Goal: Transaction & Acquisition: Purchase product/service

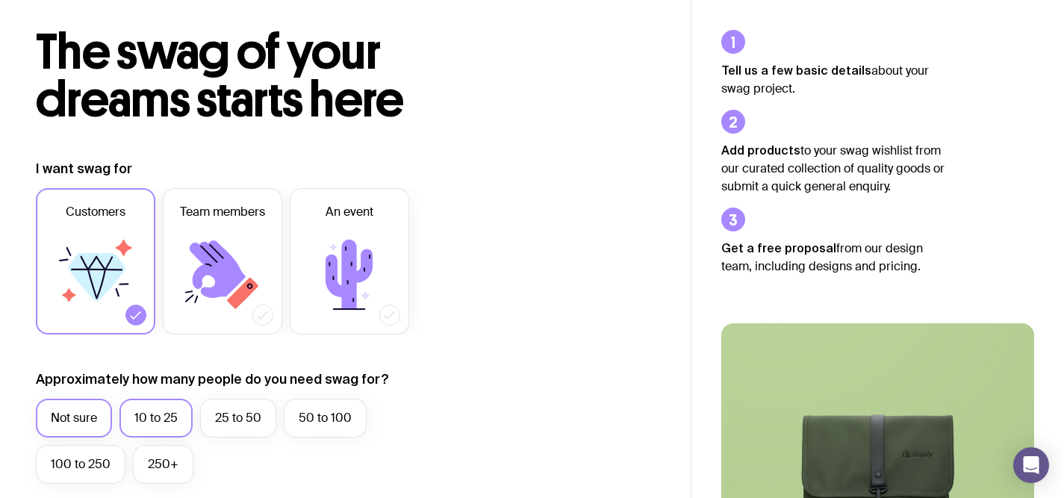
click at [163, 422] on label "10 to 25" at bounding box center [155, 418] width 73 height 39
click at [0, 0] on input "10 to 25" at bounding box center [0, 0] width 0 height 0
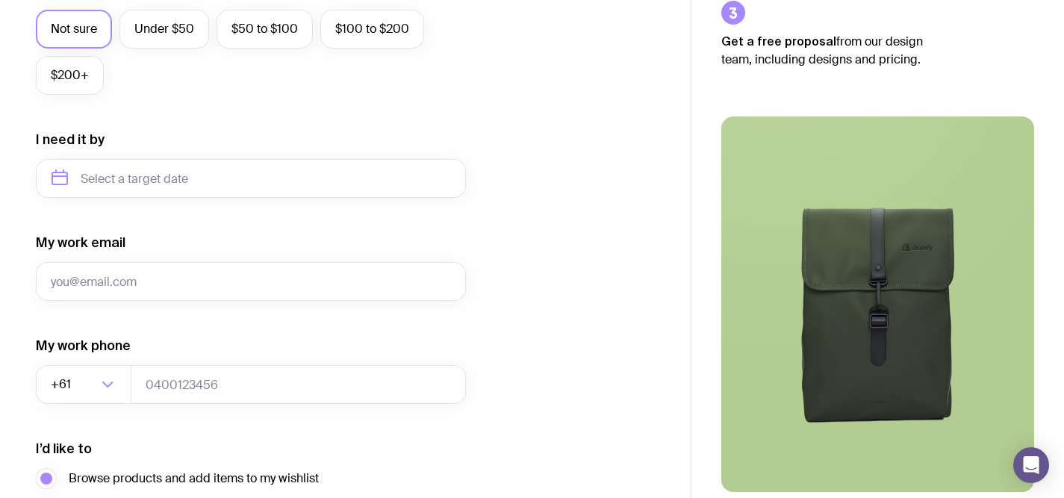
scroll to position [771, 0]
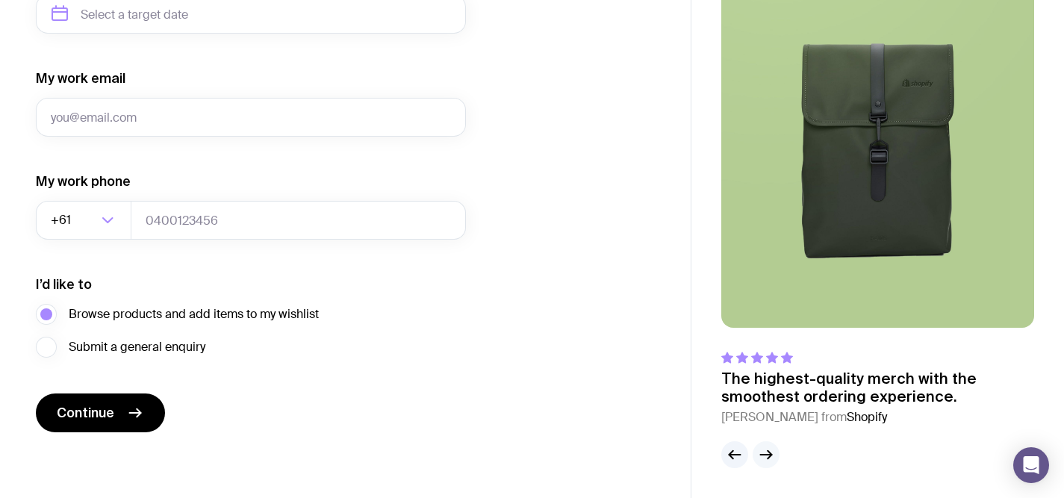
click at [762, 452] on icon "button" at bounding box center [766, 455] width 18 height 18
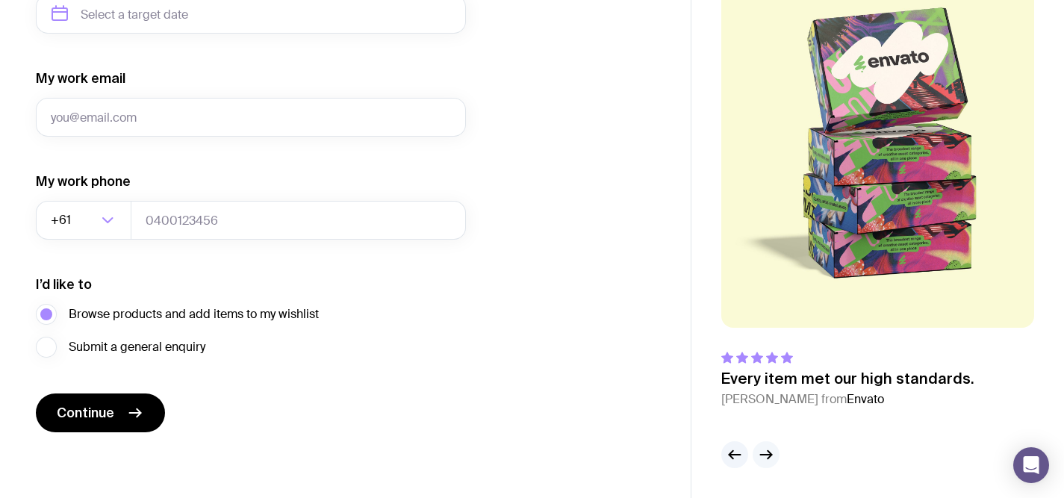
click at [762, 452] on icon "button" at bounding box center [766, 455] width 18 height 18
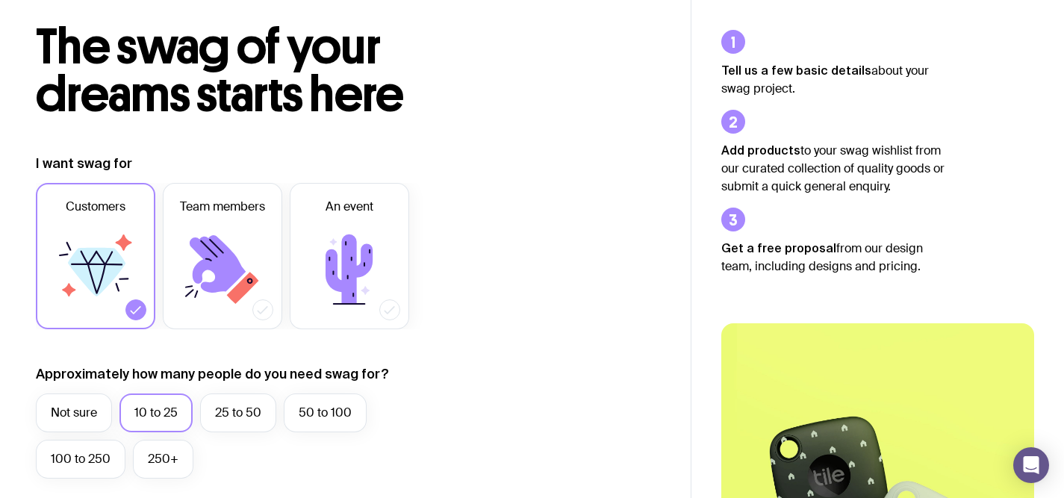
scroll to position [0, 0]
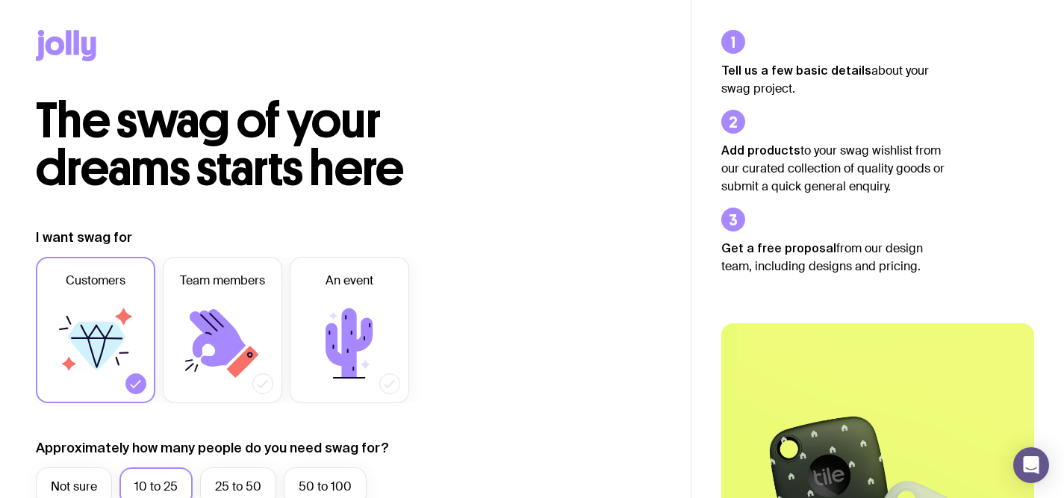
click at [60, 34] on icon at bounding box center [66, 45] width 60 height 31
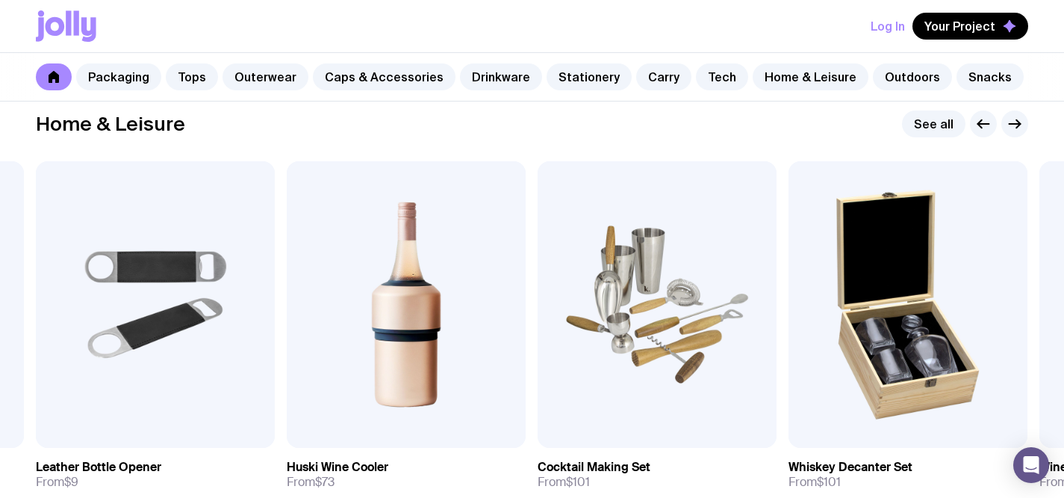
scroll to position [4117, 0]
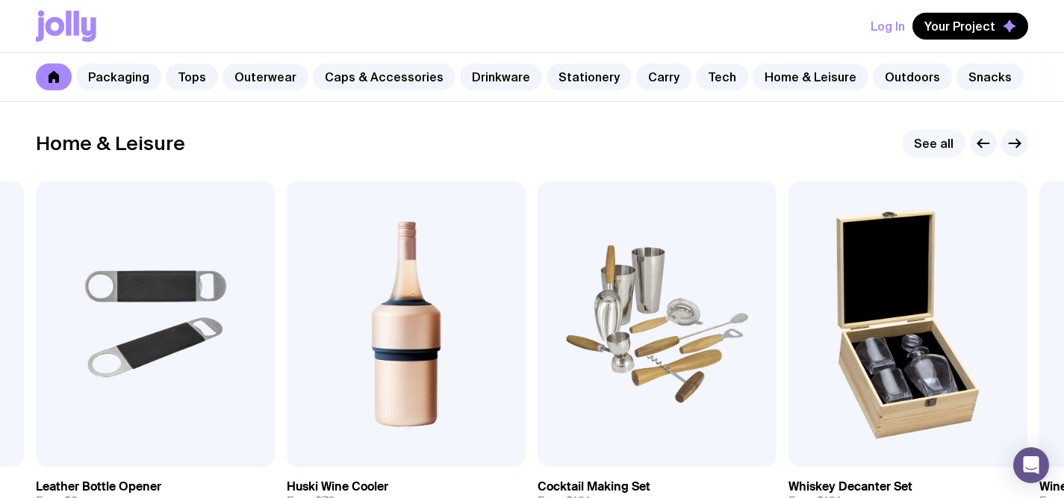
click at [946, 151] on link "See all" at bounding box center [933, 143] width 63 height 27
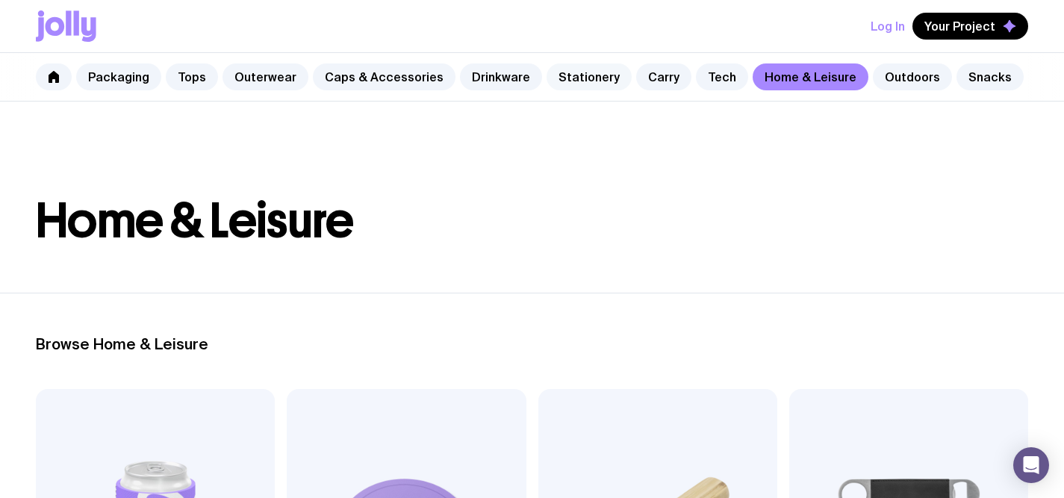
click at [584, 79] on link "Stationery" at bounding box center [588, 76] width 85 height 27
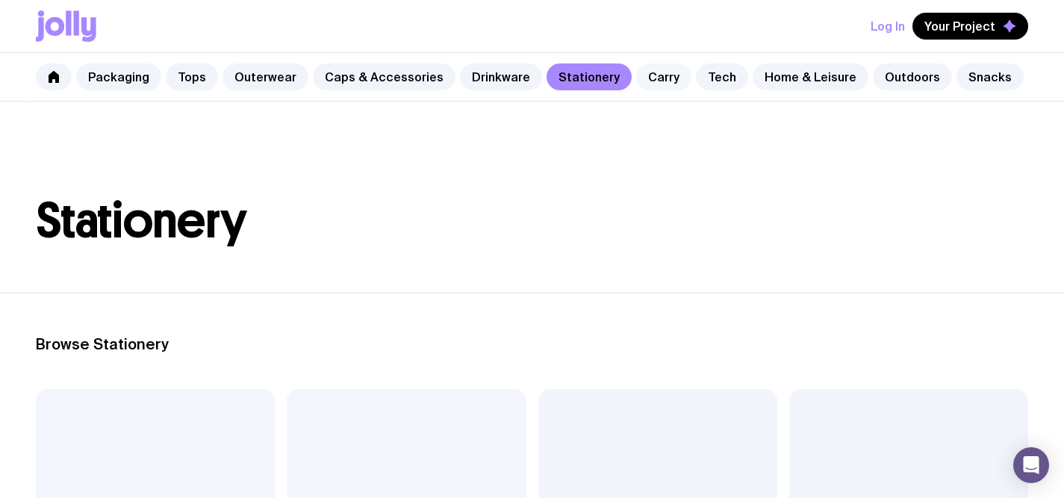
click at [650, 72] on link "Carry" at bounding box center [663, 76] width 55 height 27
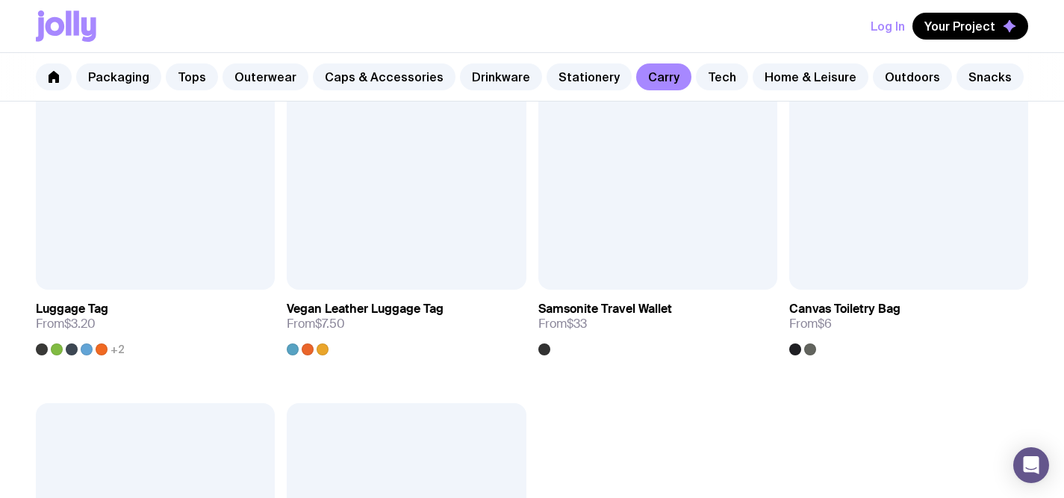
scroll to position [3118, 0]
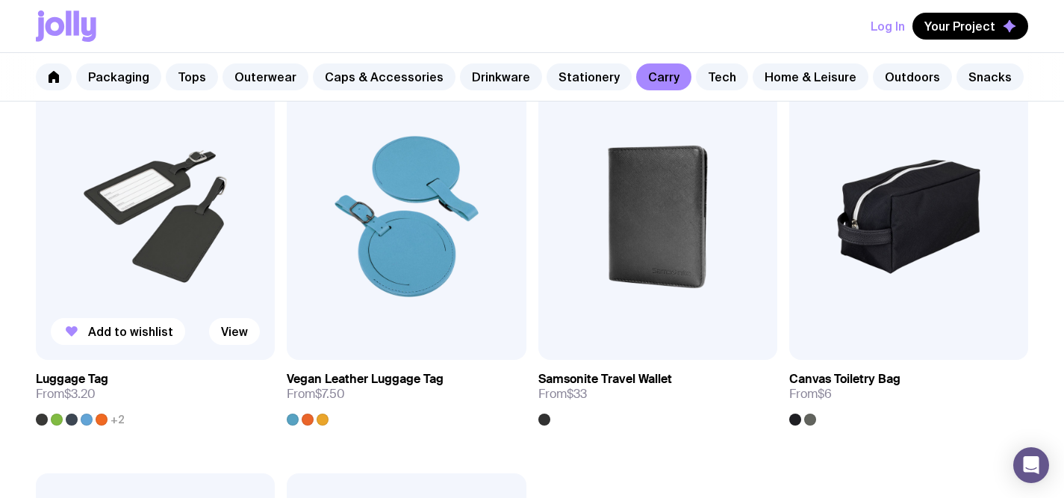
click at [229, 264] on img at bounding box center [155, 216] width 239 height 287
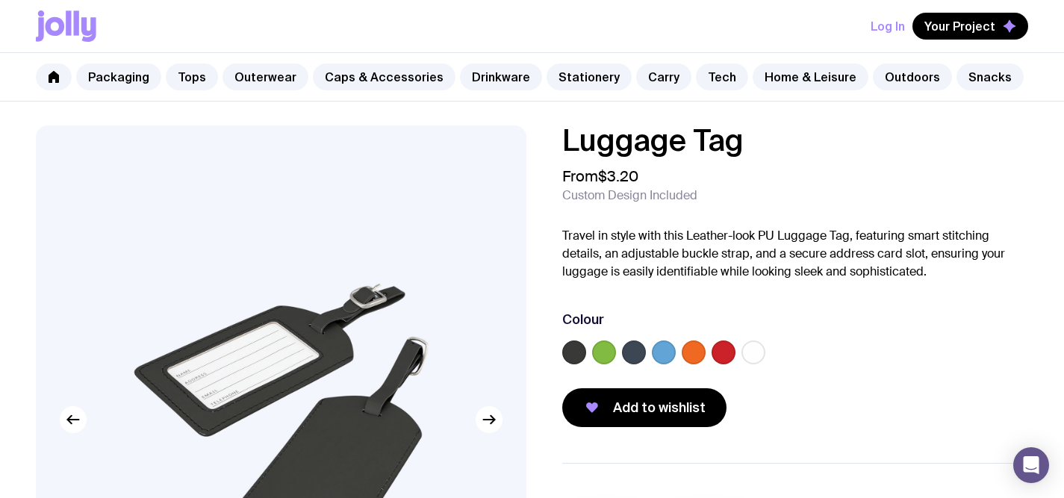
scroll to position [66, 0]
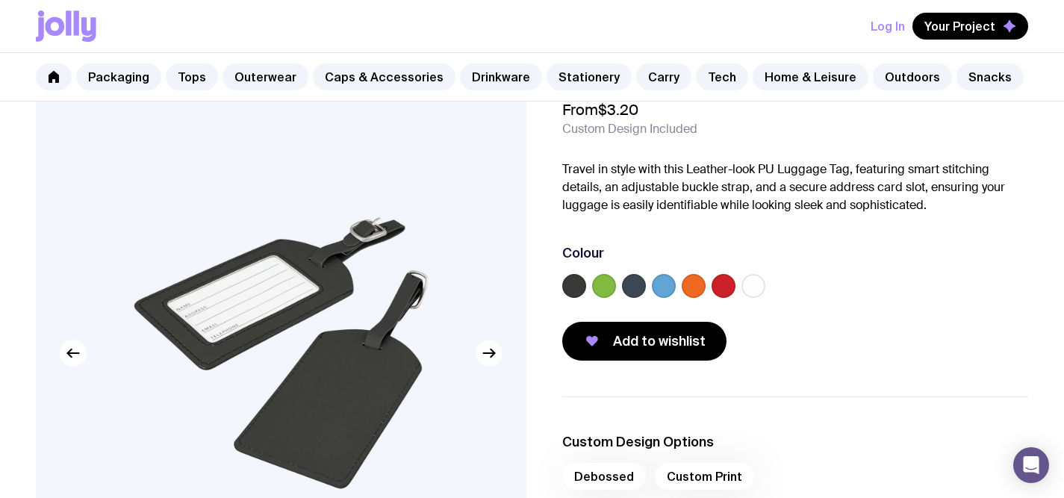
click at [476, 349] on button "button" at bounding box center [489, 353] width 27 height 27
click at [485, 358] on icon "button" at bounding box center [489, 353] width 18 height 18
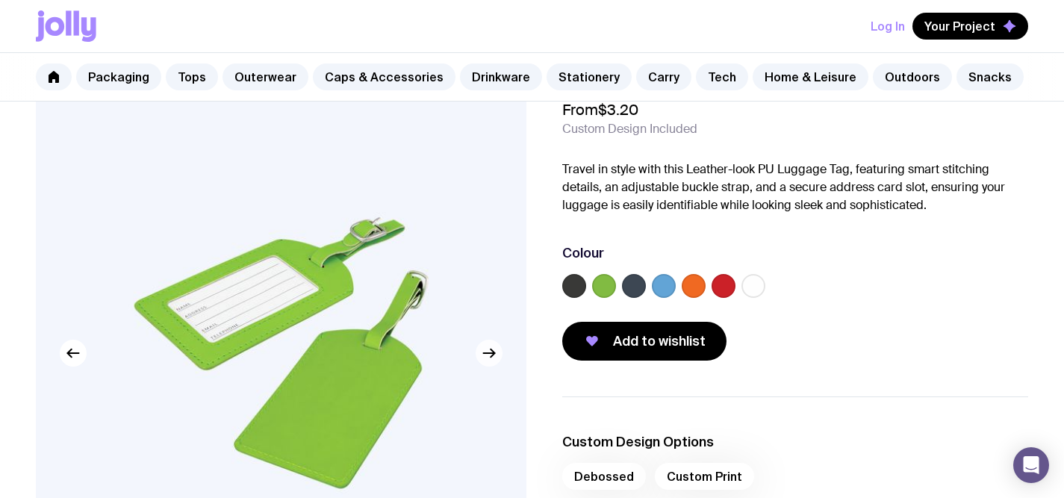
click at [485, 358] on icon "button" at bounding box center [489, 353] width 18 height 18
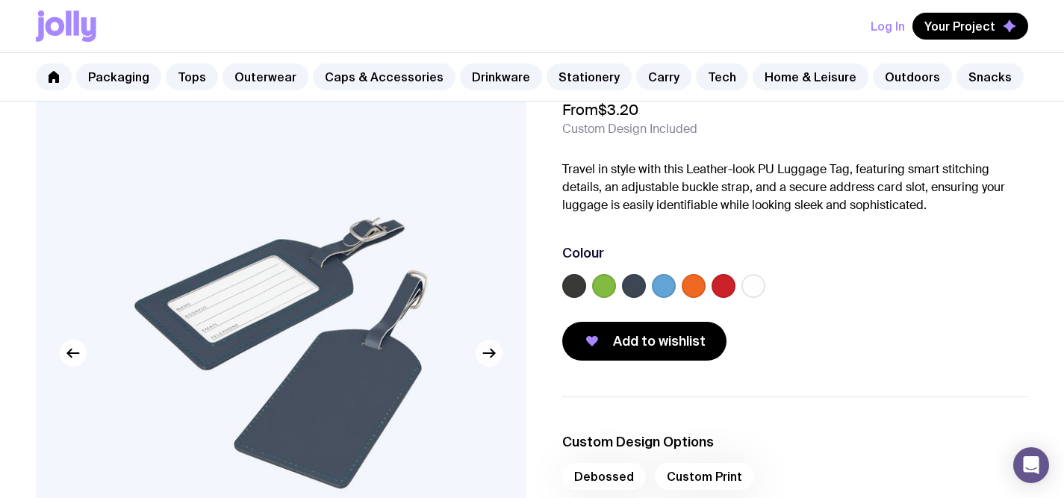
click at [485, 358] on icon "button" at bounding box center [489, 353] width 18 height 18
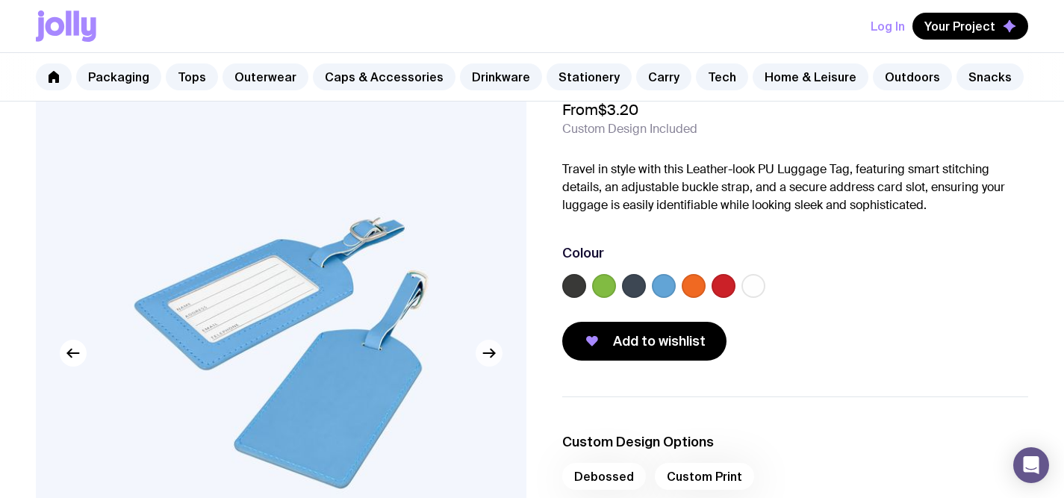
click at [485, 358] on icon "button" at bounding box center [489, 353] width 18 height 18
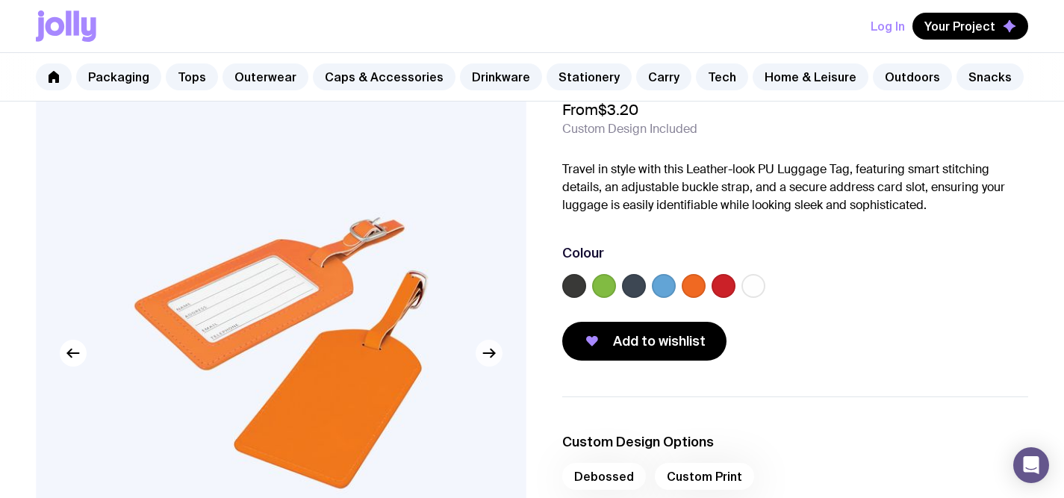
click at [485, 358] on icon "button" at bounding box center [489, 353] width 18 height 18
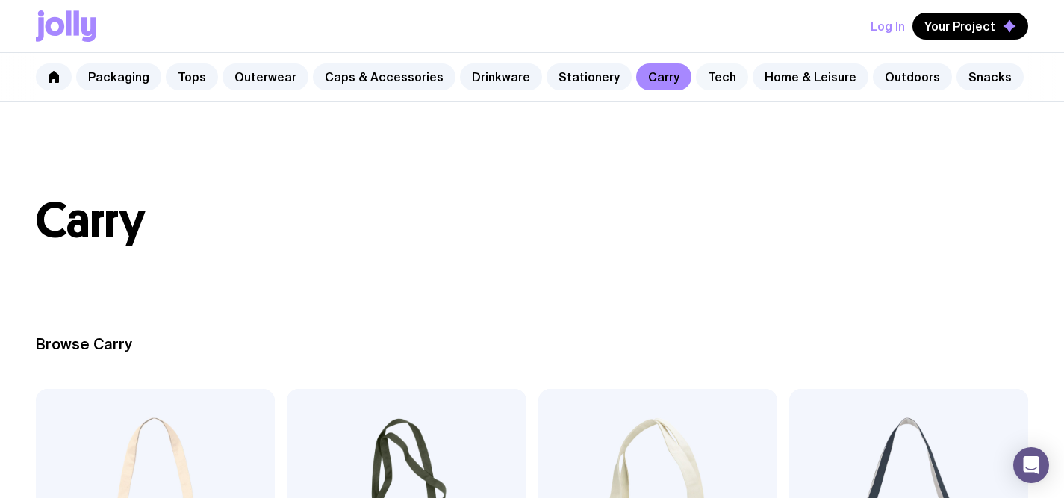
click at [696, 83] on link "Tech" at bounding box center [722, 76] width 52 height 27
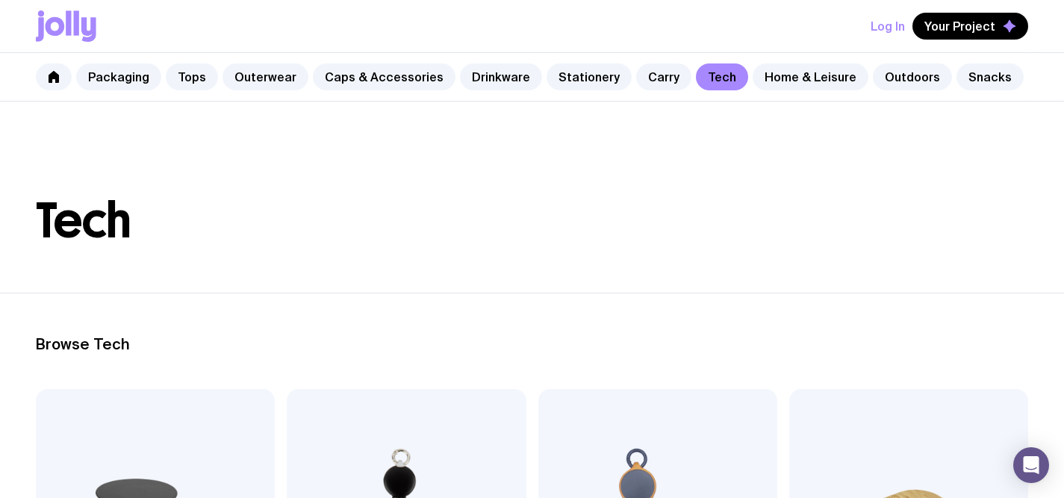
click at [774, 93] on div "Packaging Tops Outerwear Caps & Accessories Drinkware Stationery Carry Tech Hom…" at bounding box center [532, 77] width 1064 height 49
click at [775, 88] on link "Home & Leisure" at bounding box center [811, 76] width 116 height 27
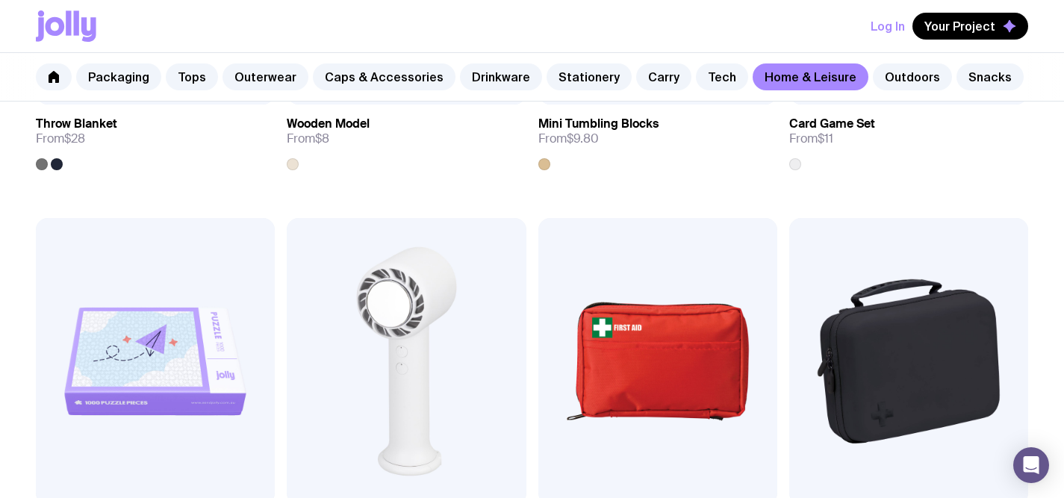
scroll to position [3300, 0]
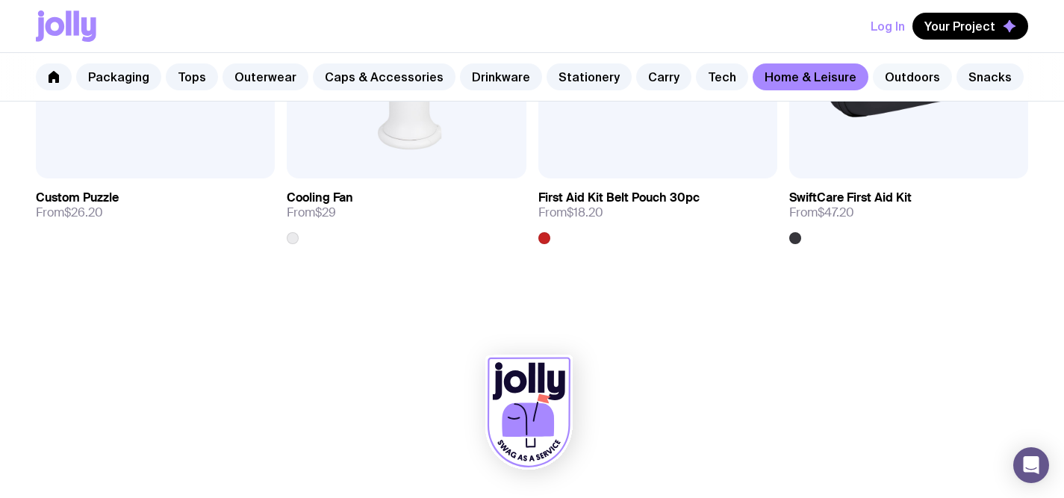
click at [894, 87] on link "Outdoors" at bounding box center [912, 76] width 79 height 27
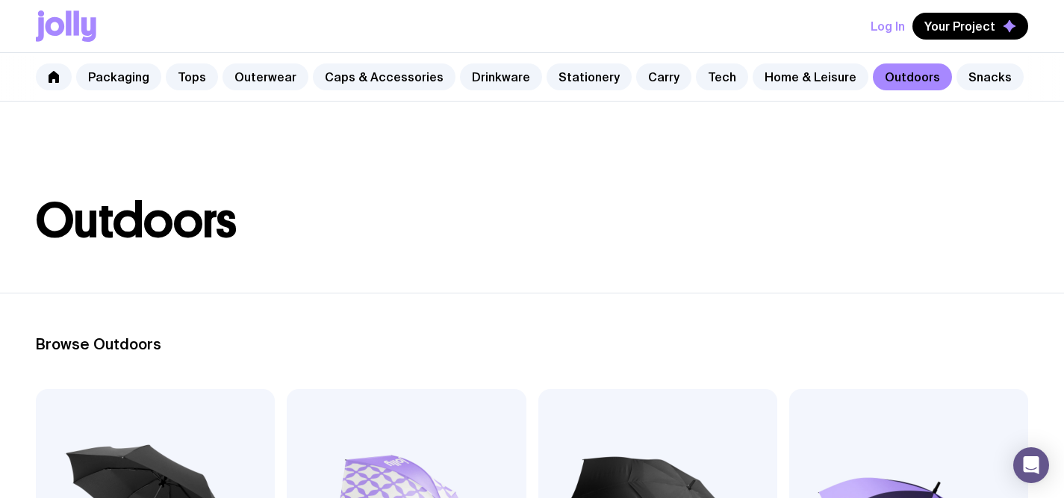
scroll to position [281, 0]
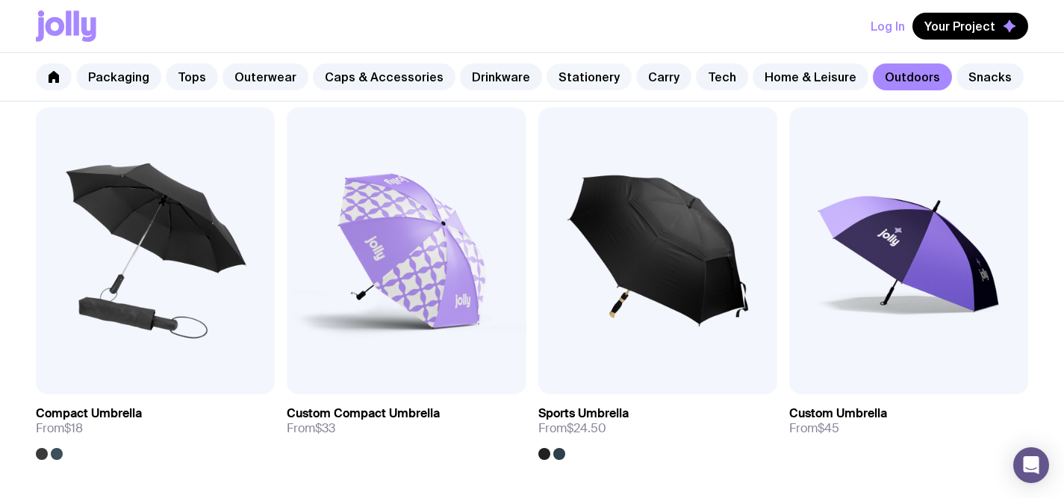
click at [576, 80] on link "Stationery" at bounding box center [588, 76] width 85 height 27
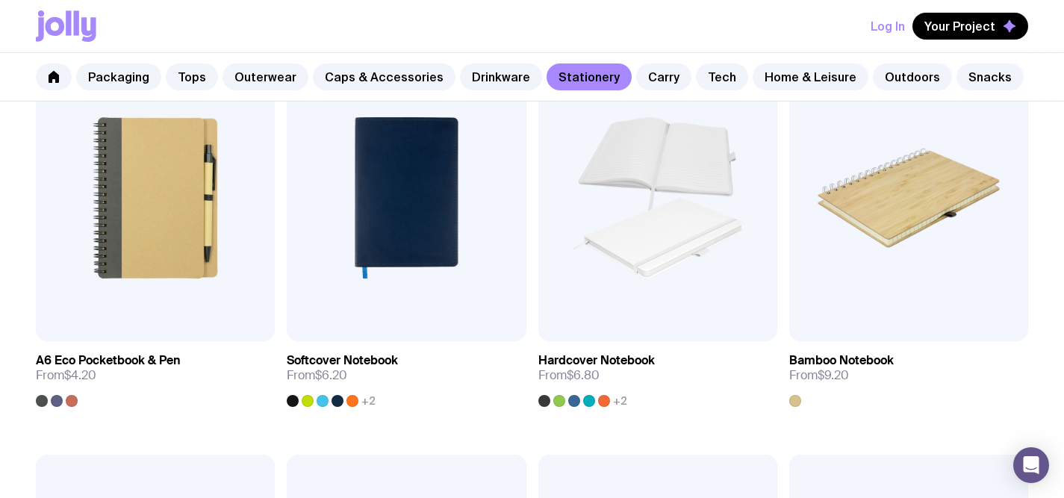
scroll to position [1116, 0]
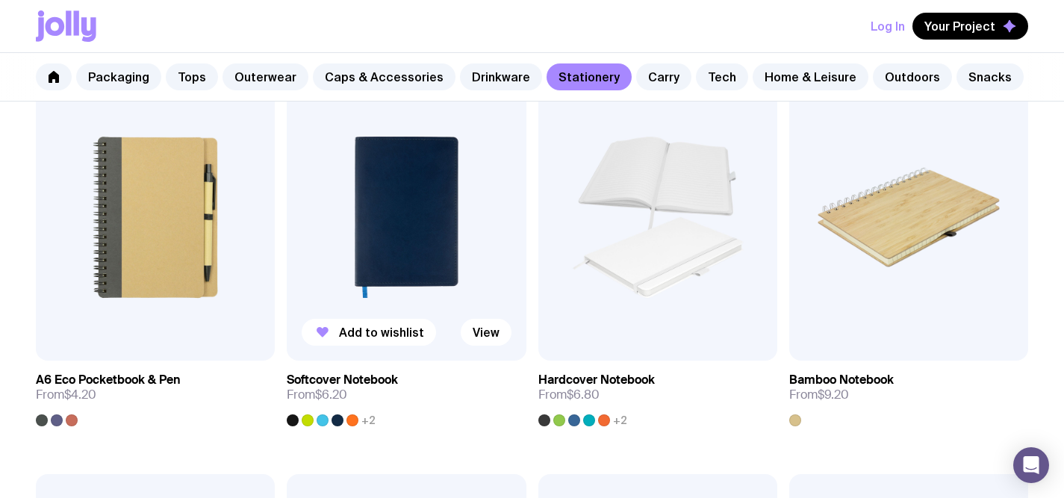
click at [381, 243] on img at bounding box center [406, 217] width 239 height 287
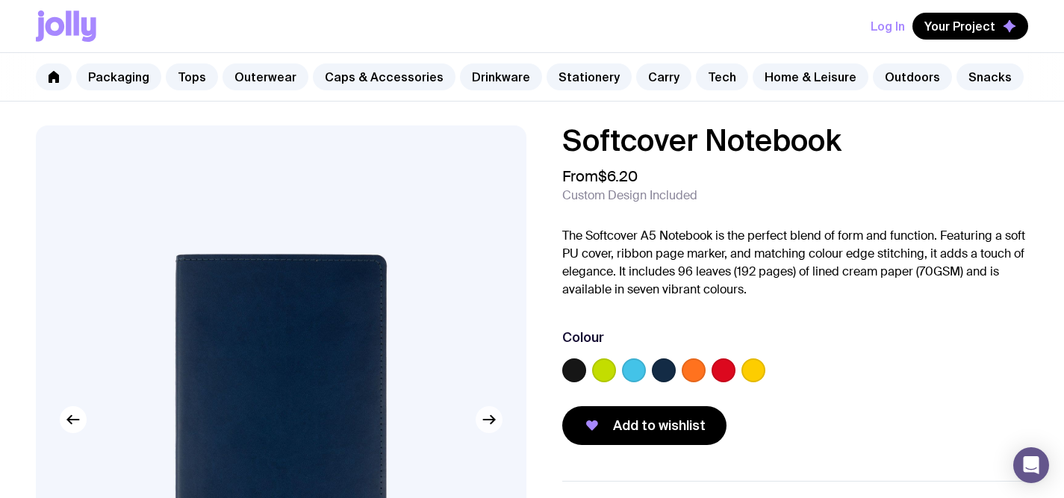
click at [479, 427] on button "button" at bounding box center [489, 419] width 27 height 27
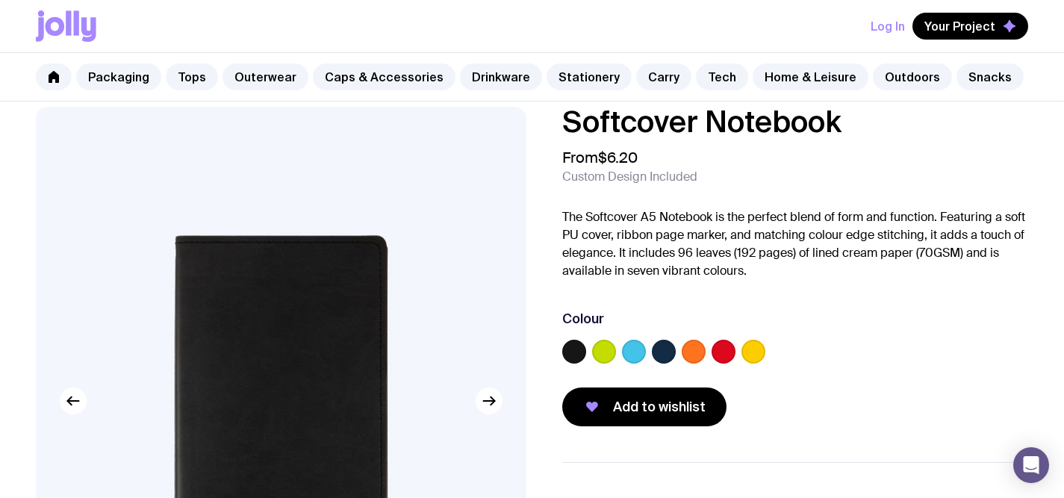
scroll to position [38, 0]
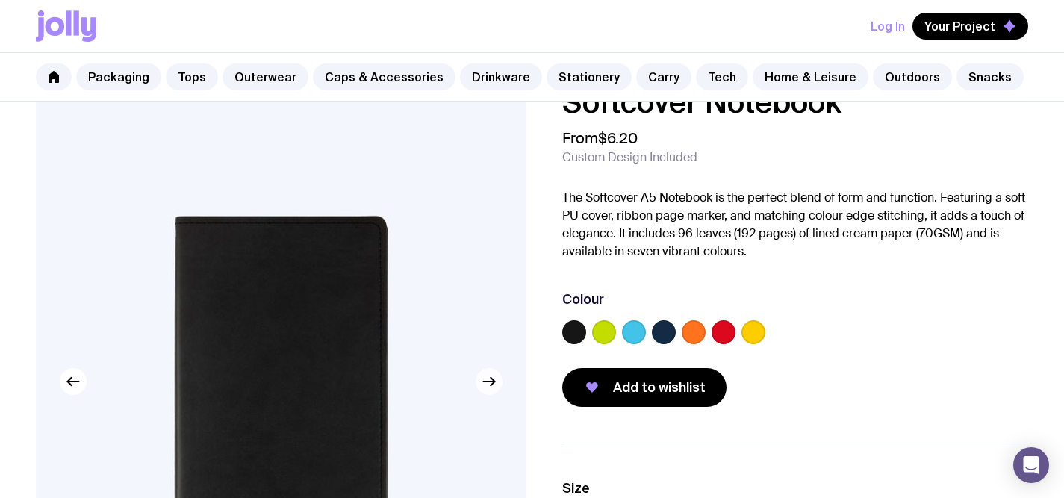
click at [486, 379] on icon "button" at bounding box center [489, 382] width 18 height 18
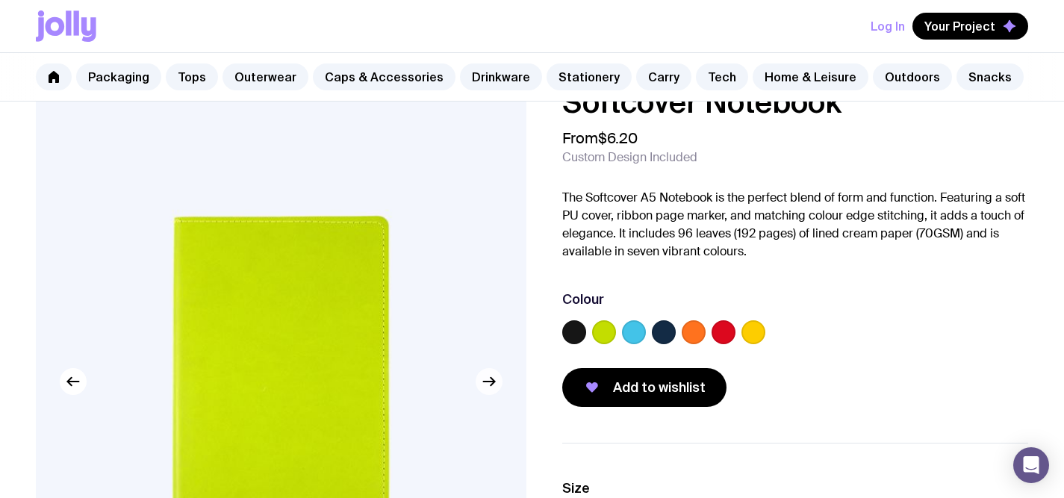
click at [487, 379] on icon "button" at bounding box center [489, 382] width 18 height 18
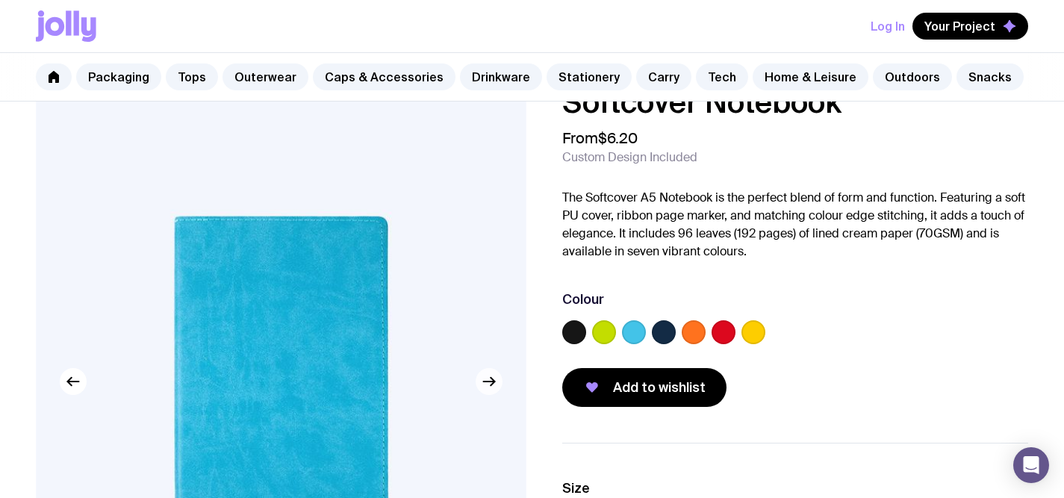
click at [487, 379] on icon "button" at bounding box center [489, 382] width 18 height 18
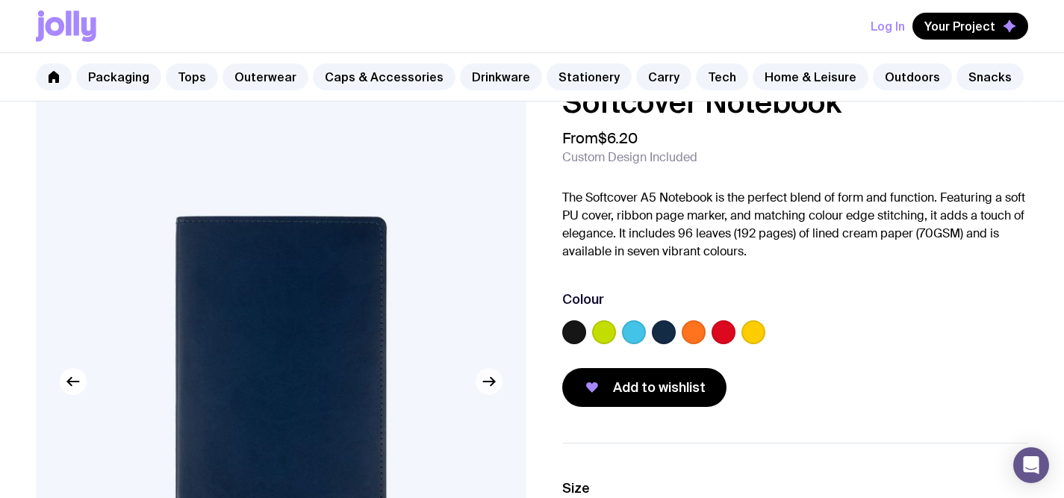
scroll to position [139, 0]
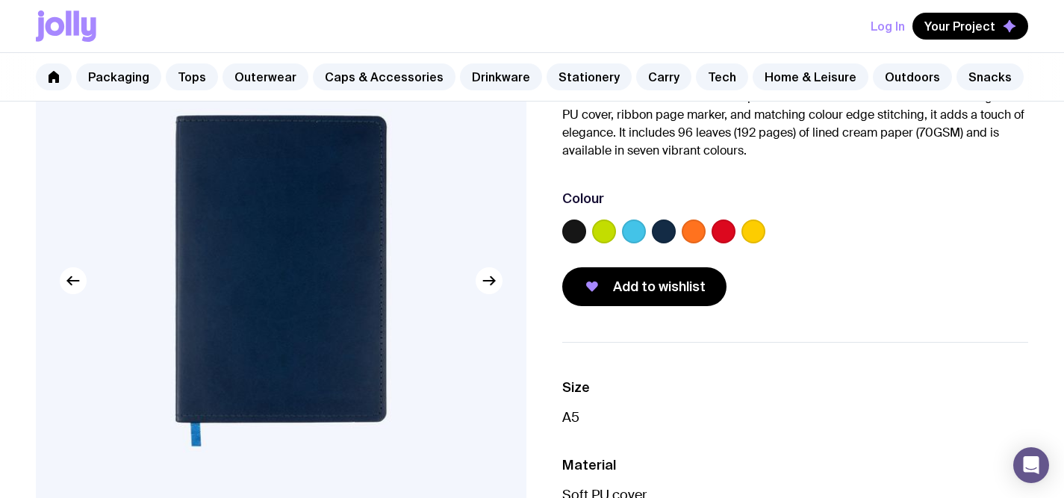
click at [567, 231] on label at bounding box center [574, 231] width 24 height 24
click at [0, 0] on input "radio" at bounding box center [0, 0] width 0 height 0
